Goal: Transaction & Acquisition: Purchase product/service

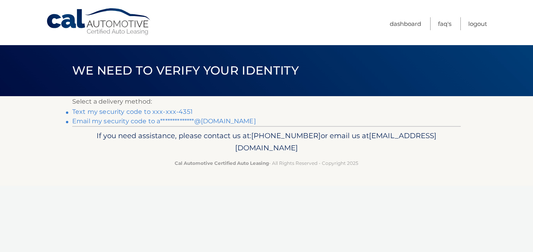
click at [204, 123] on link "**********" at bounding box center [164, 120] width 184 height 7
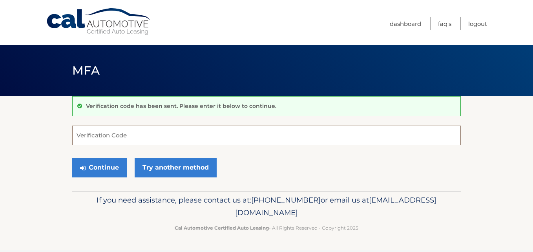
click at [154, 133] on input "Verification Code" at bounding box center [266, 136] width 389 height 20
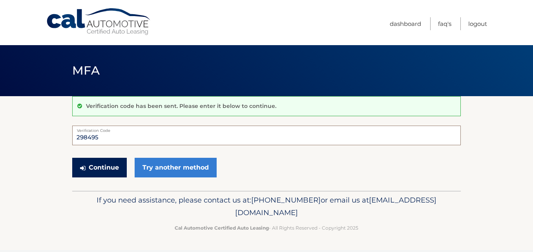
type input "298495"
click at [104, 171] on button "Continue" at bounding box center [99, 168] width 55 height 20
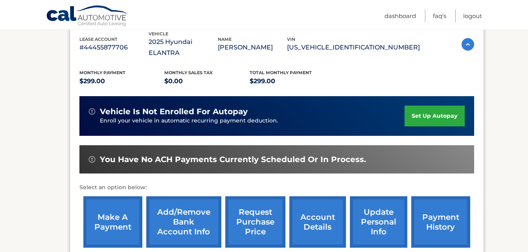
scroll to position [147, 0]
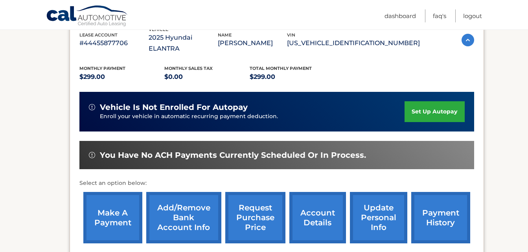
click at [121, 208] on link "make a payment" at bounding box center [112, 217] width 59 height 51
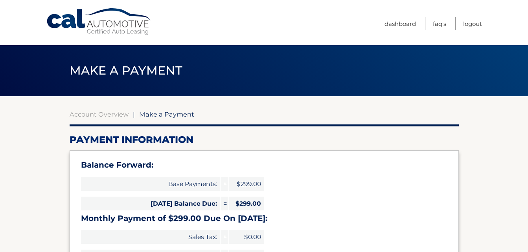
select select "YmQ3NzM1MTMtNzg1NS00MTgxLTkwY2QtY2Y1MTFkMTAyMmE4"
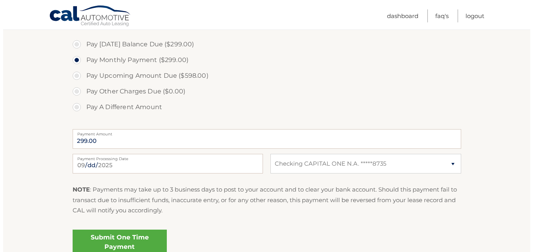
scroll to position [269, 0]
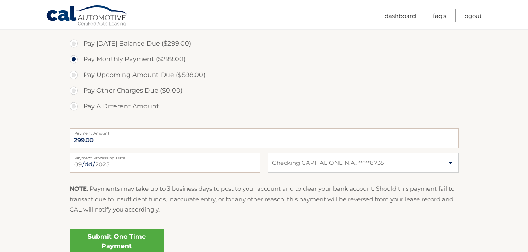
click at [102, 244] on link "Submit One Time Payment" at bounding box center [117, 241] width 94 height 25
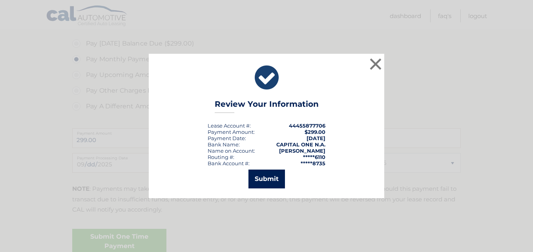
click at [271, 172] on button "Submit" at bounding box center [267, 179] width 37 height 19
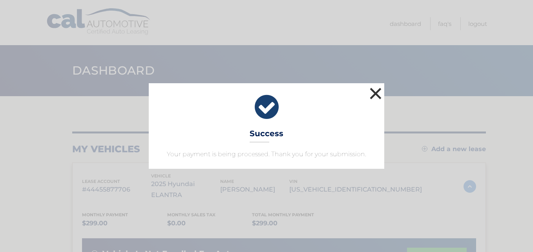
click at [376, 93] on button "×" at bounding box center [376, 94] width 16 height 16
